Goal: Task Accomplishment & Management: Manage account settings

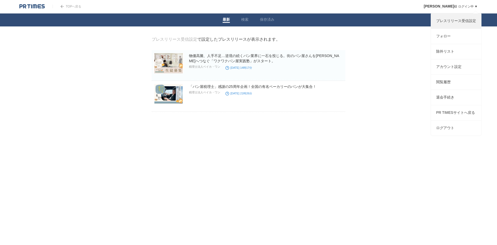
click at [451, 24] on link "プレスリリース受信設定" at bounding box center [456, 20] width 50 height 15
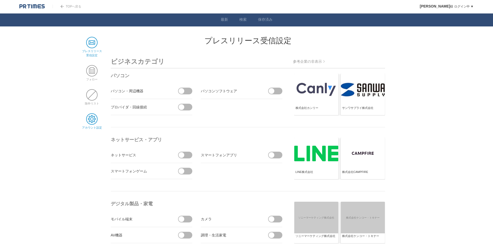
click at [92, 120] on span at bounding box center [91, 118] width 11 height 11
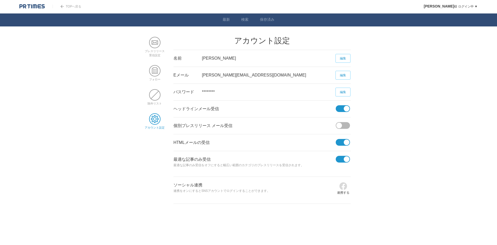
click at [346, 110] on span at bounding box center [347, 109] width 6 height 6
click at [0, 0] on input "checkbox" at bounding box center [0, 0] width 0 height 0
click at [346, 142] on span at bounding box center [347, 142] width 6 height 6
click at [0, 0] on input "checkbox" at bounding box center [0, 0] width 0 height 0
click at [155, 46] on span at bounding box center [154, 42] width 11 height 11
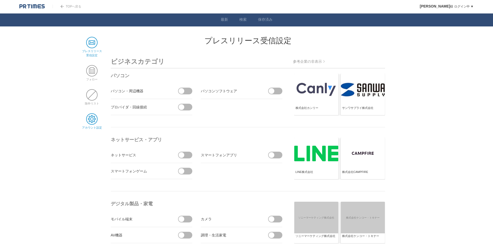
click at [93, 120] on span at bounding box center [91, 118] width 11 height 11
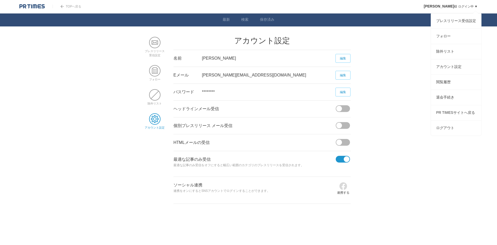
click at [466, 5] on link "大森涼 様 ログイン中 ▼" at bounding box center [451, 7] width 54 height 4
click at [448, 135] on link "ログアウト" at bounding box center [456, 127] width 50 height 15
